Goal: Task Accomplishment & Management: Manage account settings

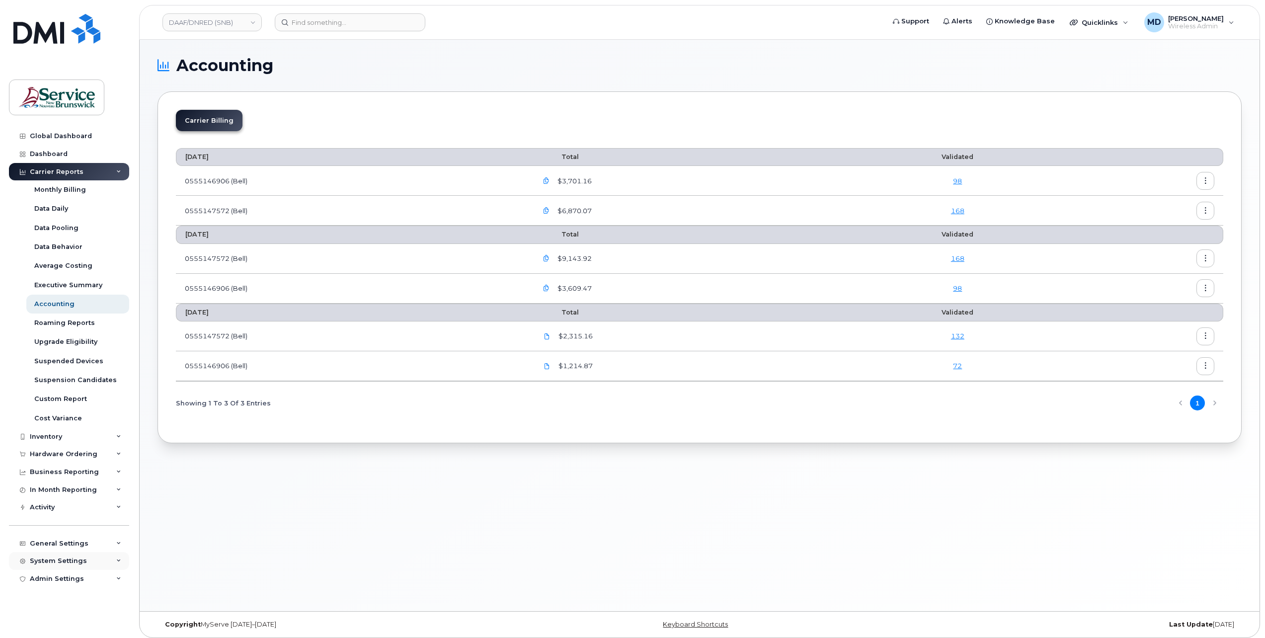
click at [73, 563] on div "System Settings" at bounding box center [58, 561] width 57 height 8
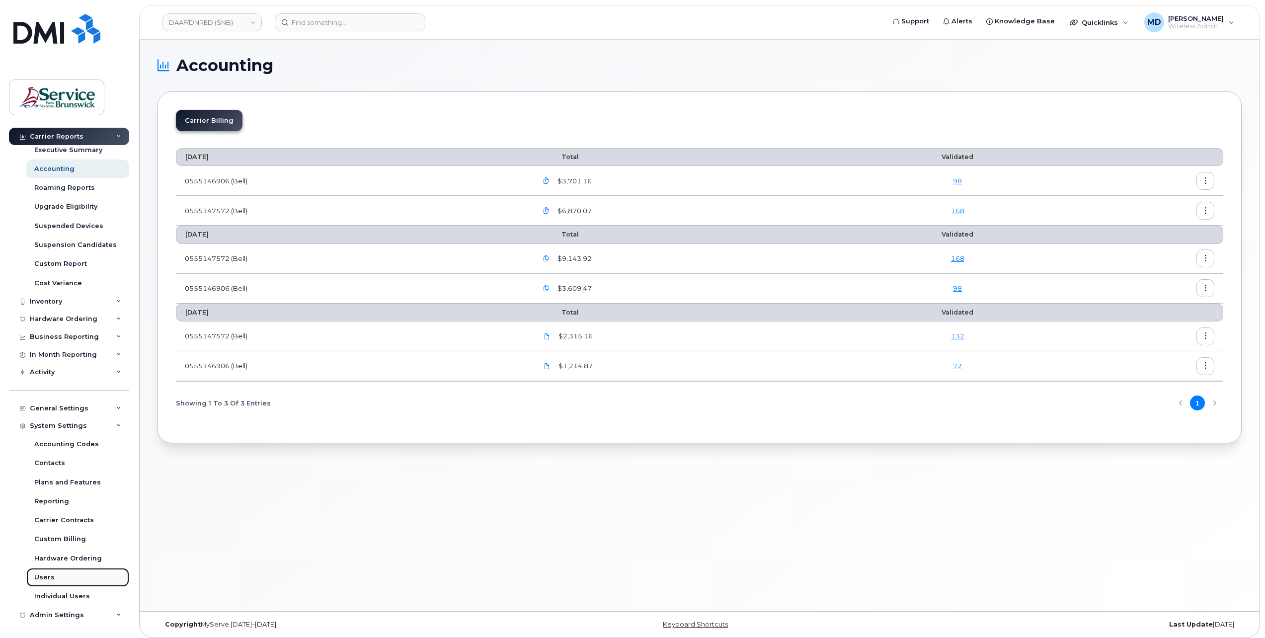
click at [51, 579] on div "Users" at bounding box center [44, 577] width 20 height 9
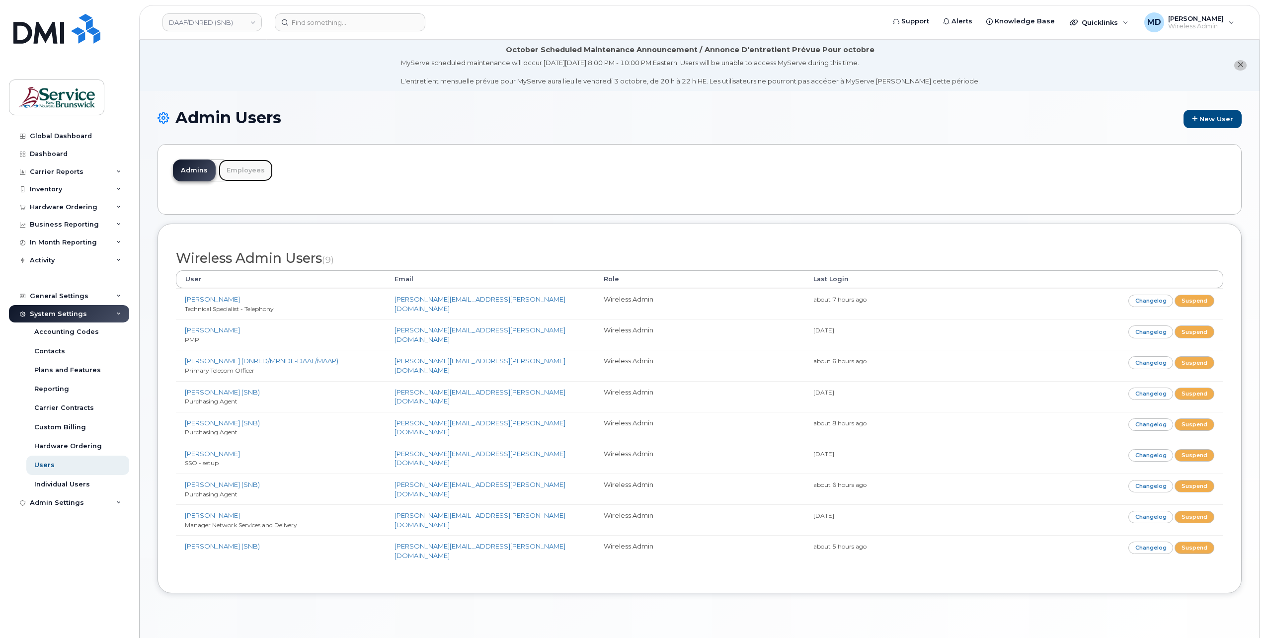
click at [243, 169] on link "Employees" at bounding box center [246, 171] width 54 height 22
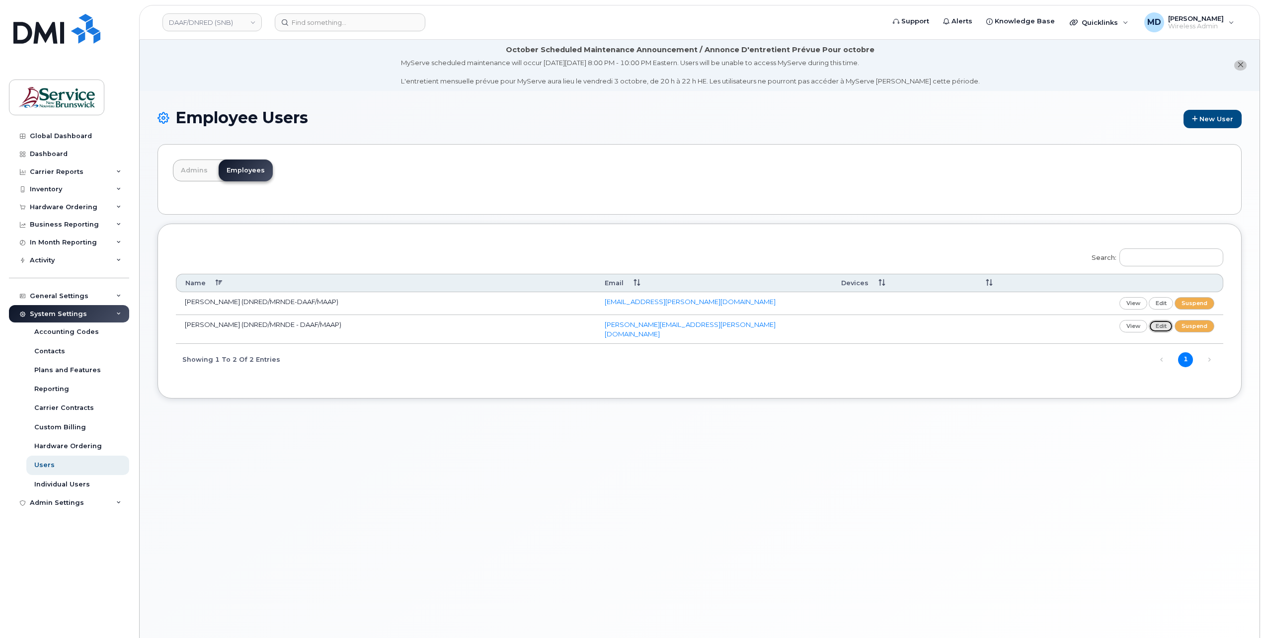
click at [1166, 325] on link "edit" at bounding box center [1161, 326] width 25 height 12
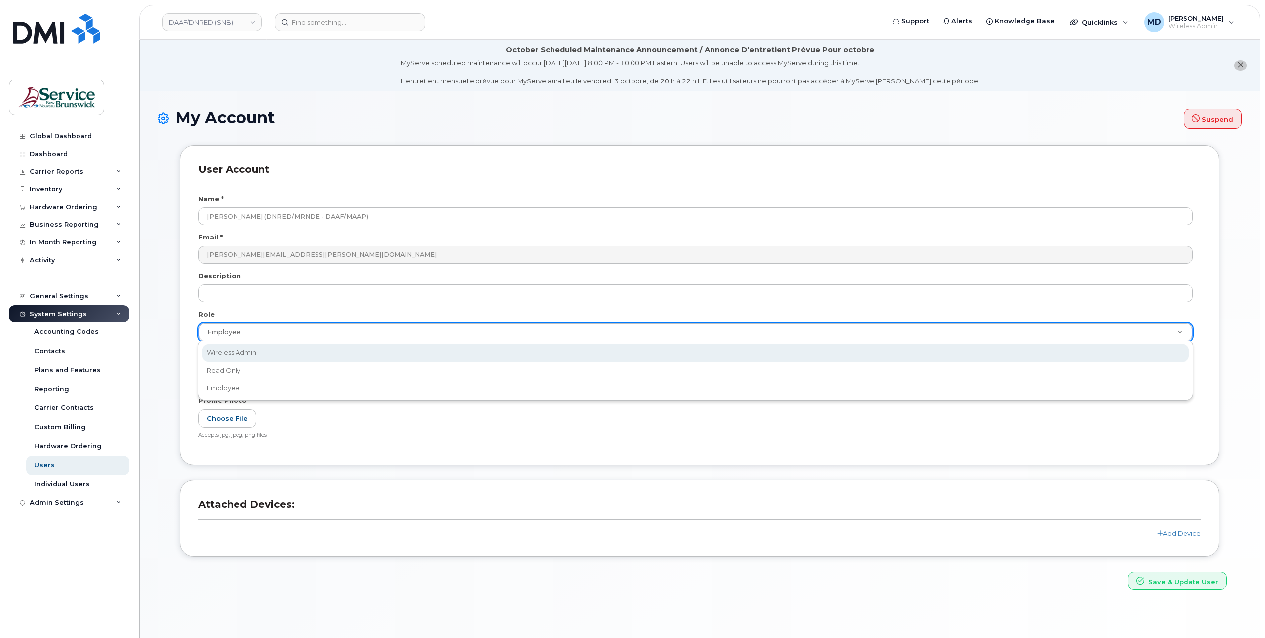
scroll to position [0, 2]
select select "wireless_admin"
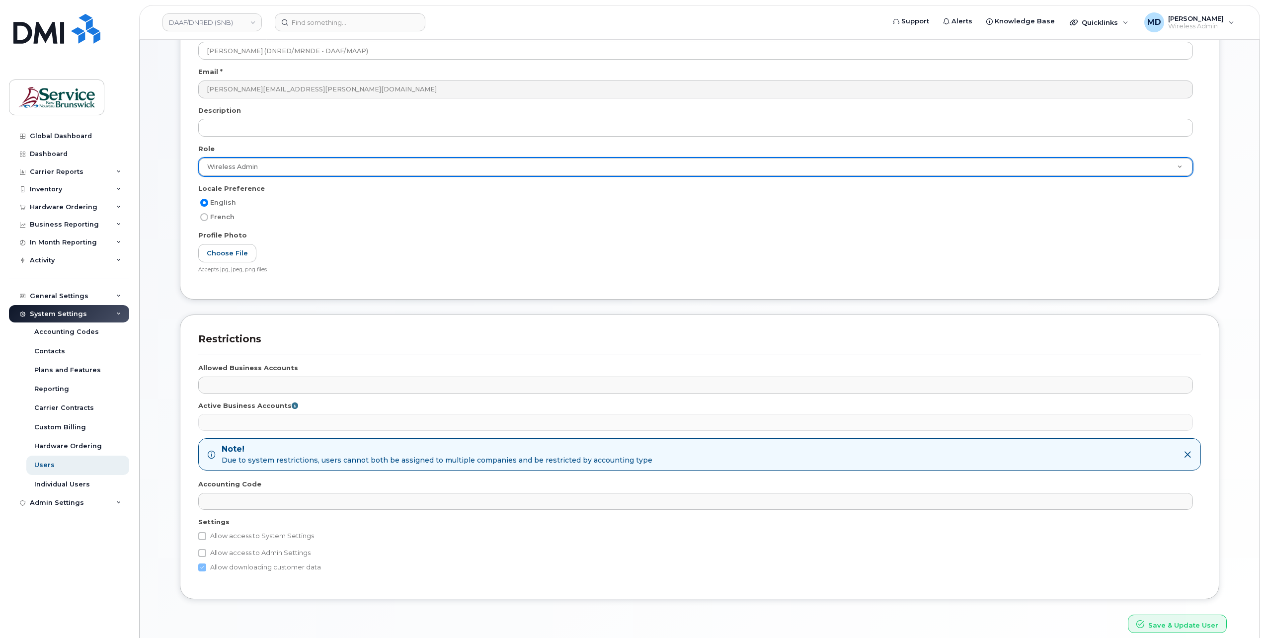
scroll to position [206, 0]
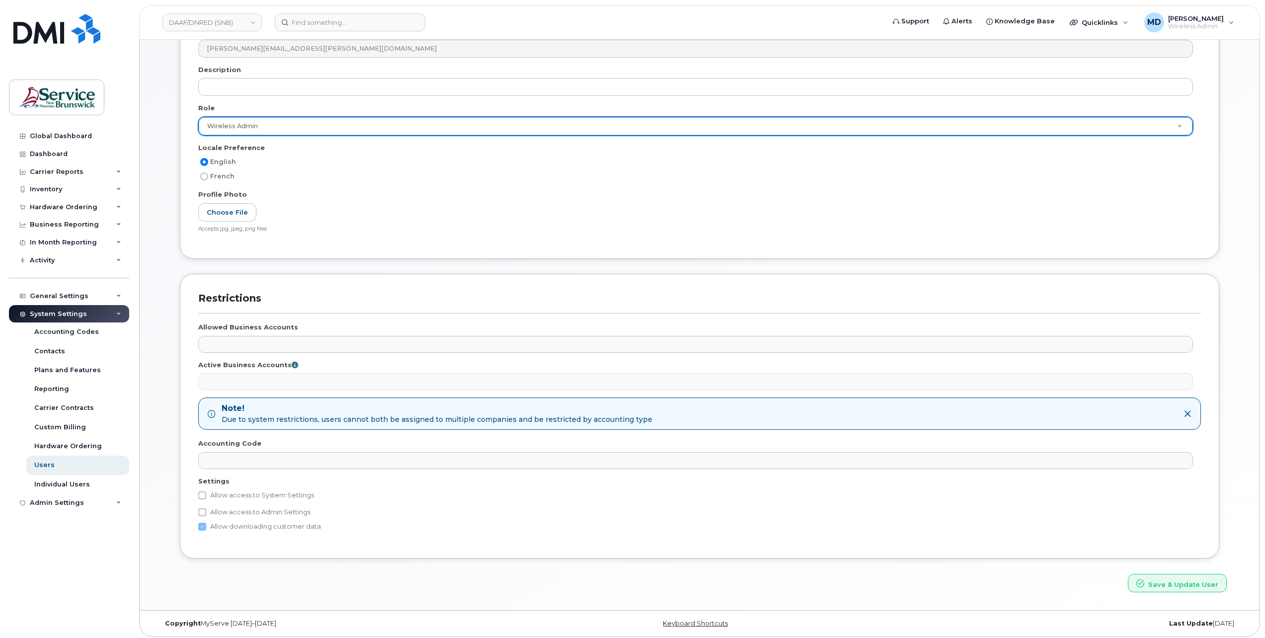
click at [239, 493] on label "Allow access to System Settings" at bounding box center [256, 495] width 116 height 12
click at [206, 493] on input "Allow access to System Settings" at bounding box center [202, 495] width 8 height 8
checkbox input "true"
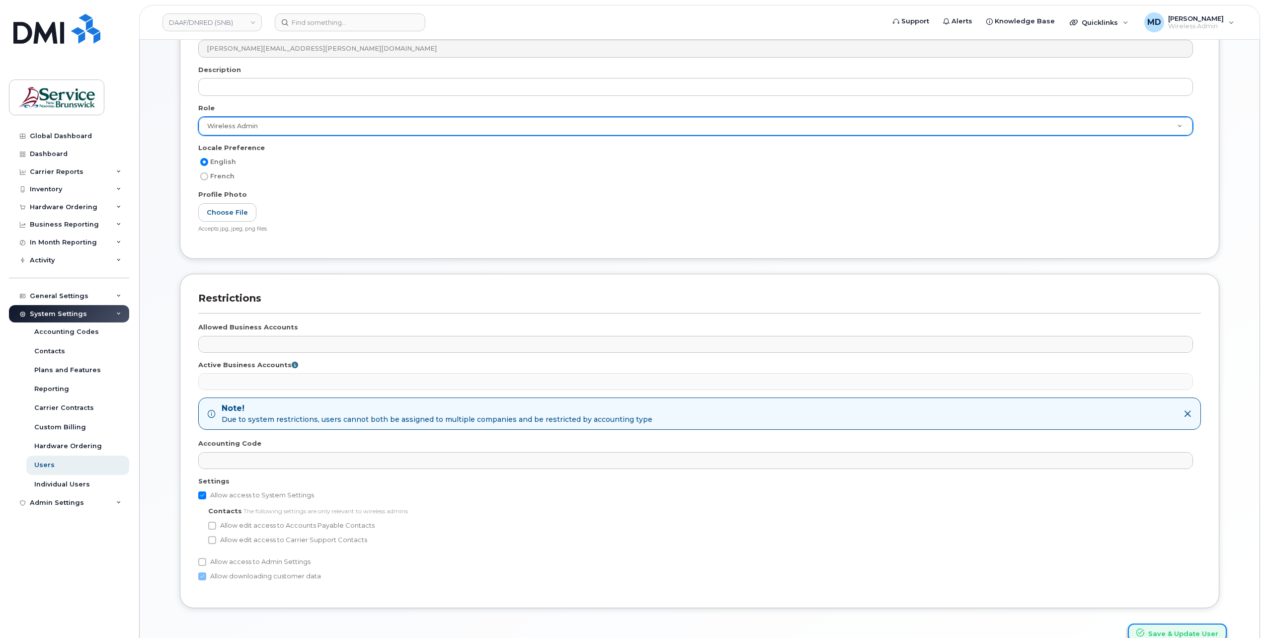
click at [1139, 629] on icon "submit" at bounding box center [1140, 633] width 8 height 8
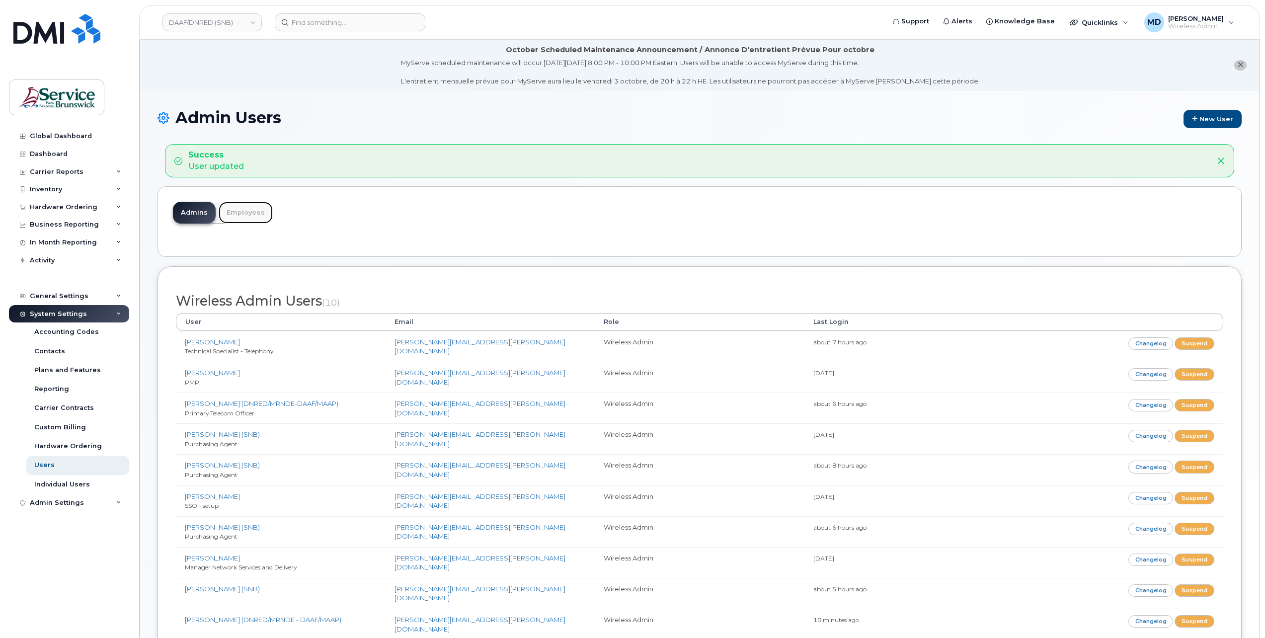
click at [249, 212] on link "Employees" at bounding box center [246, 213] width 54 height 22
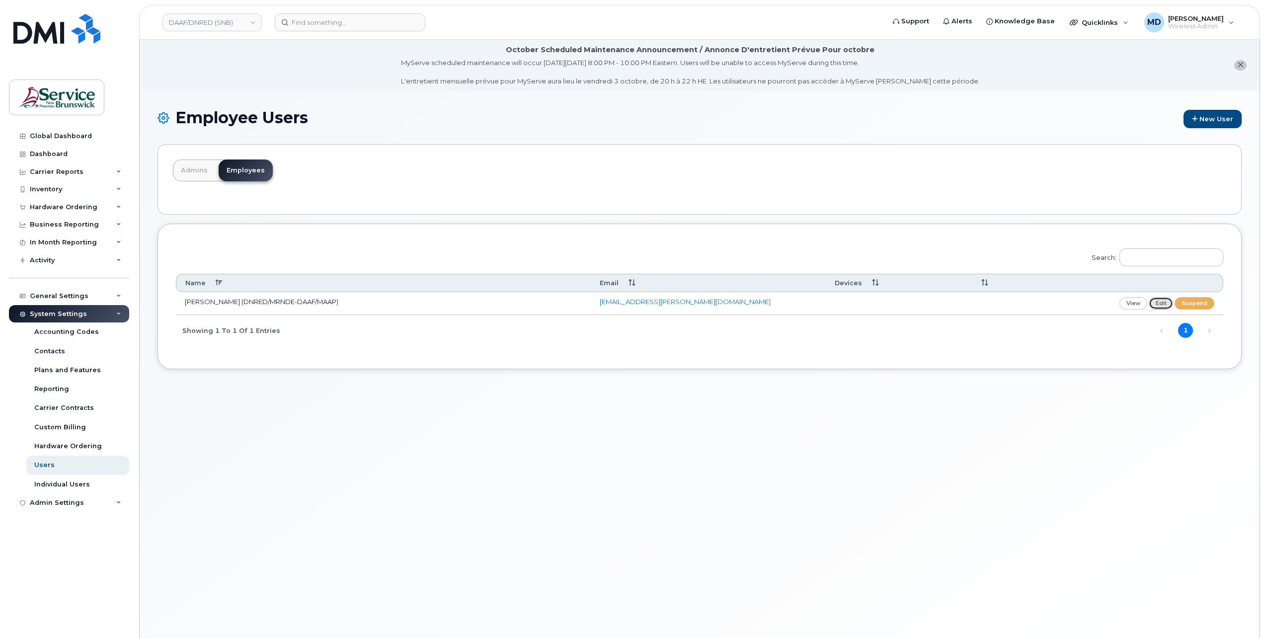
click at [1165, 301] on link "edit" at bounding box center [1161, 303] width 25 height 12
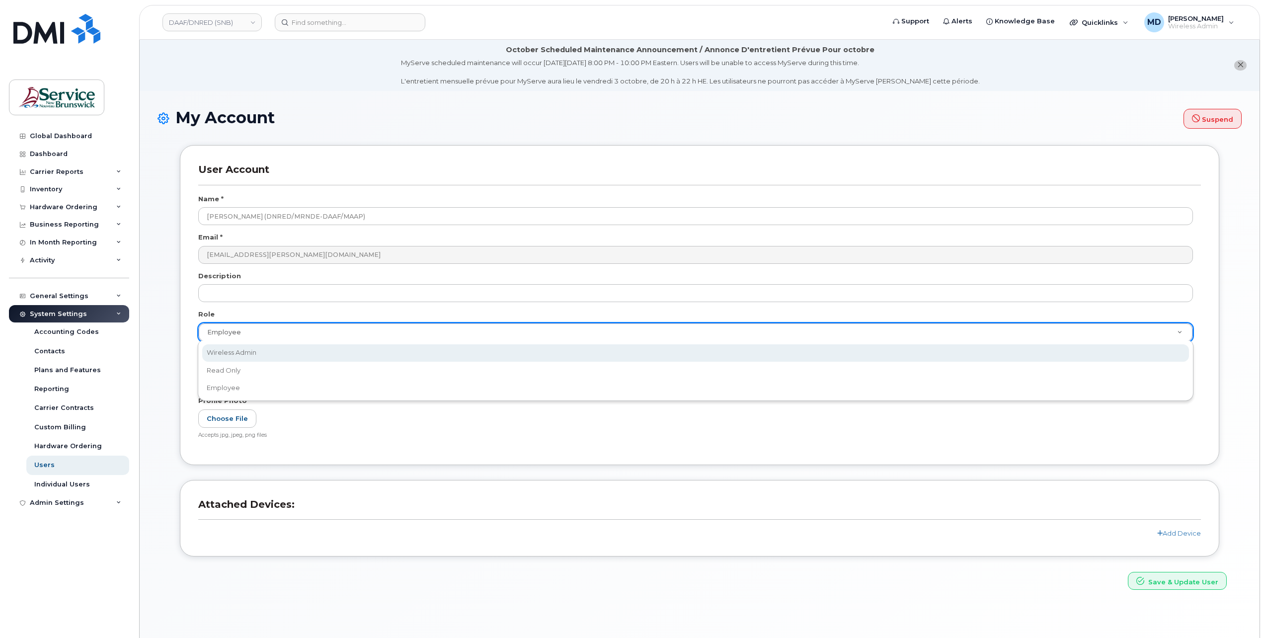
scroll to position [0, 2]
select select "wireless_admin"
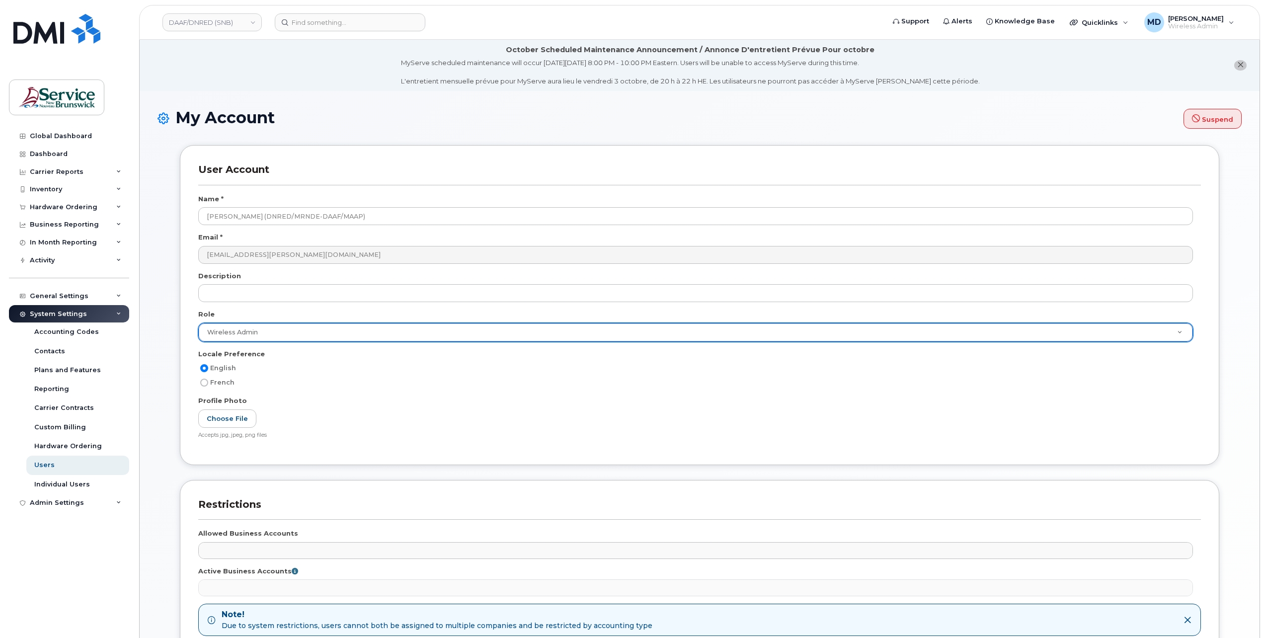
scroll to position [165, 0]
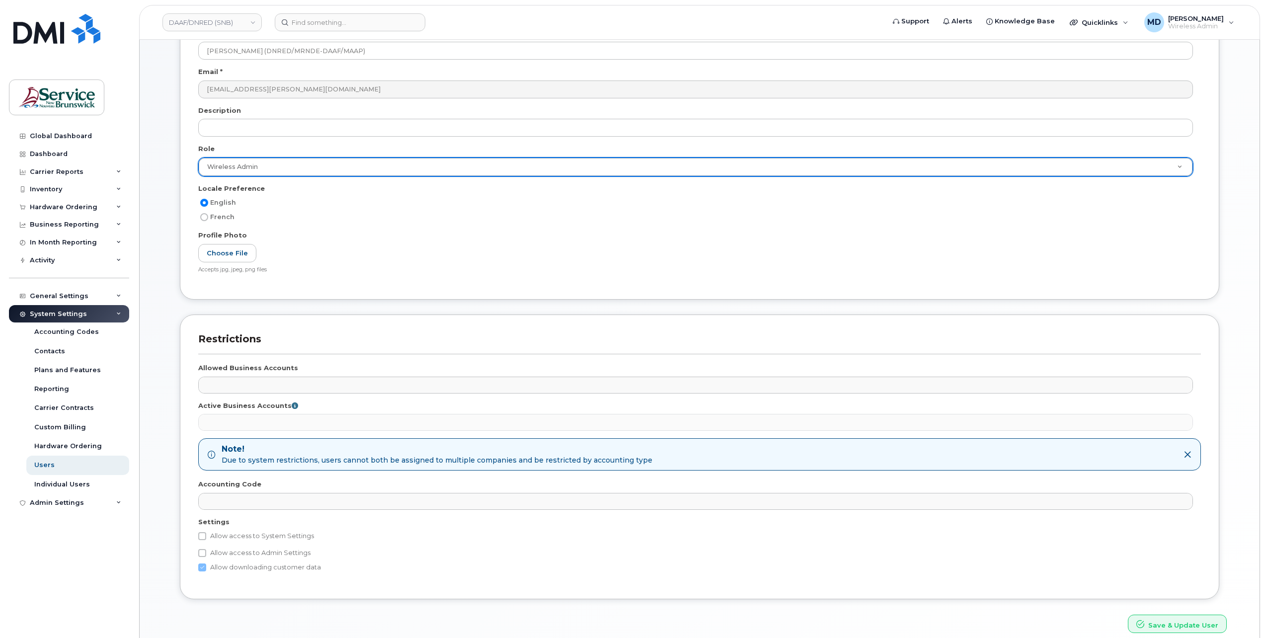
click at [238, 532] on label "Allow access to System Settings" at bounding box center [256, 536] width 116 height 12
click at [206, 532] on input "Allow access to System Settings" at bounding box center [202, 536] width 8 height 8
checkbox input "true"
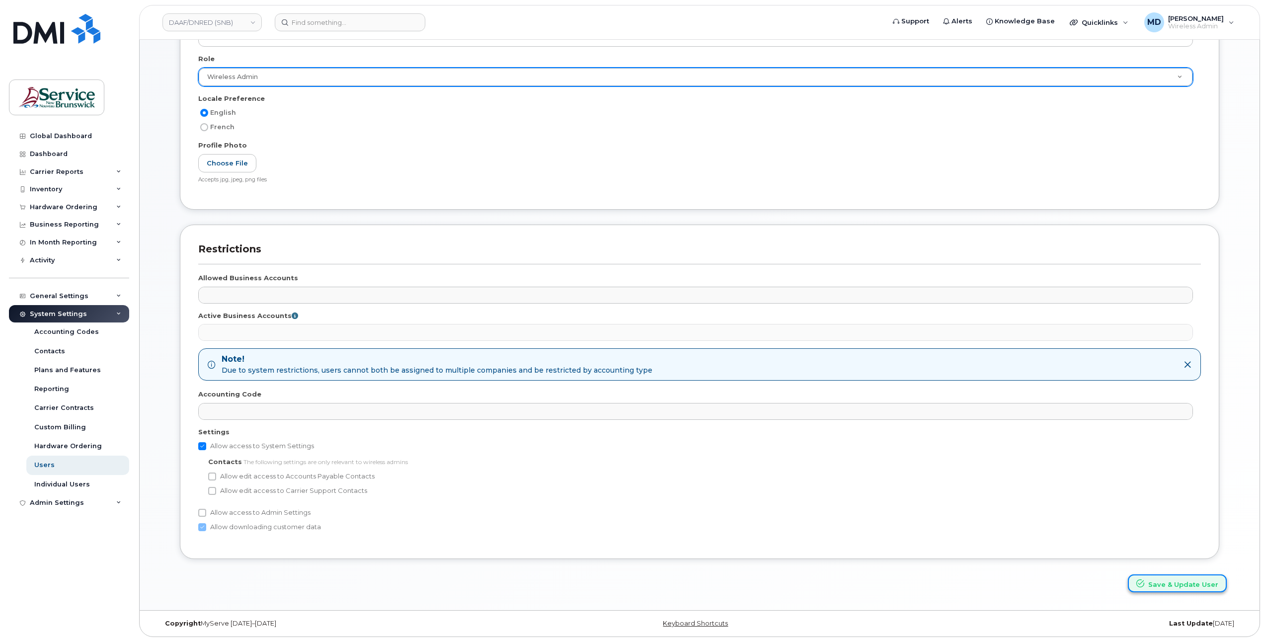
click at [1181, 586] on button "Save & Update User" at bounding box center [1177, 583] width 99 height 18
